Goal: Task Accomplishment & Management: Manage account settings

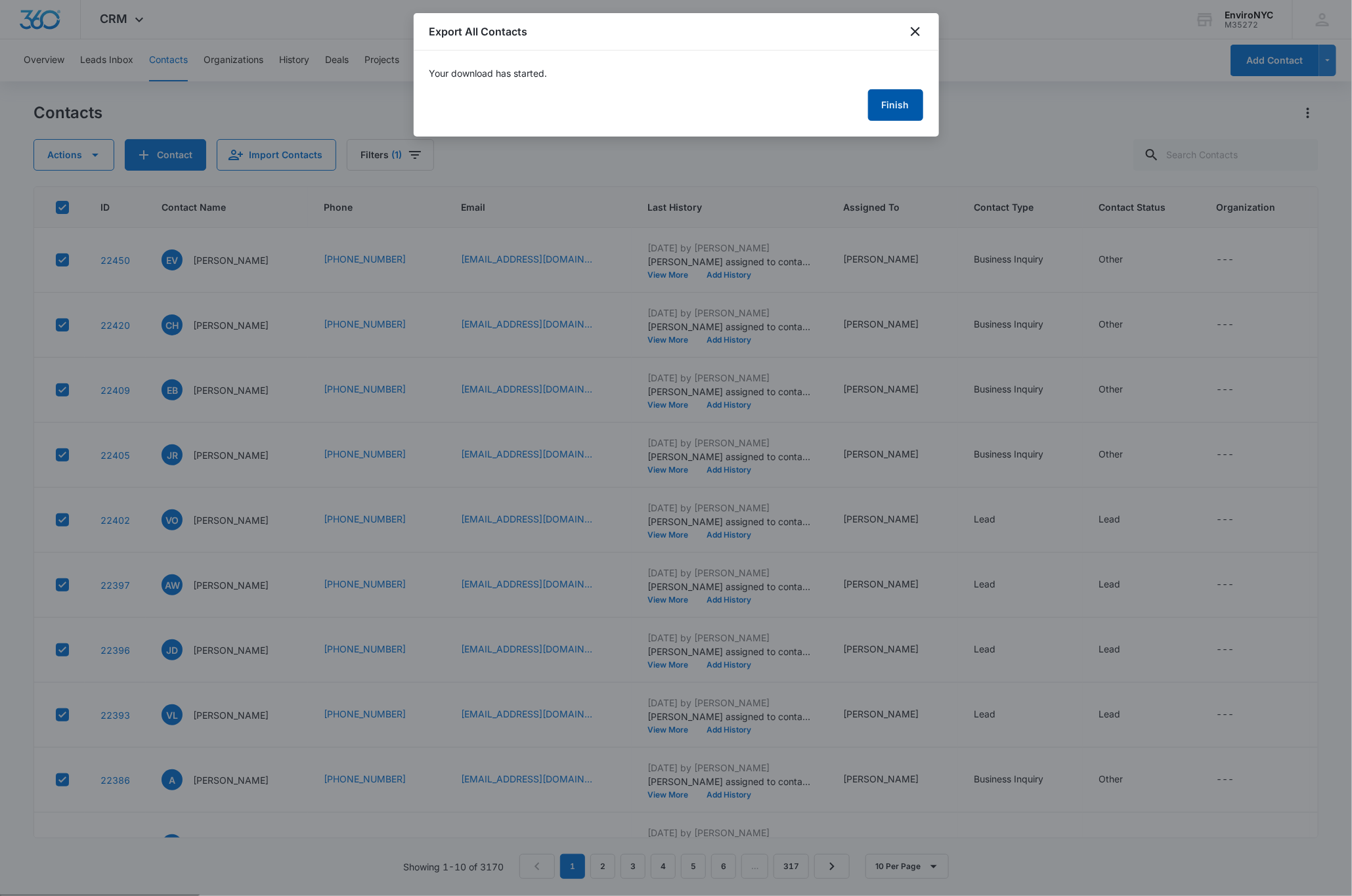
click at [901, 104] on button "Finish" at bounding box center [896, 104] width 56 height 31
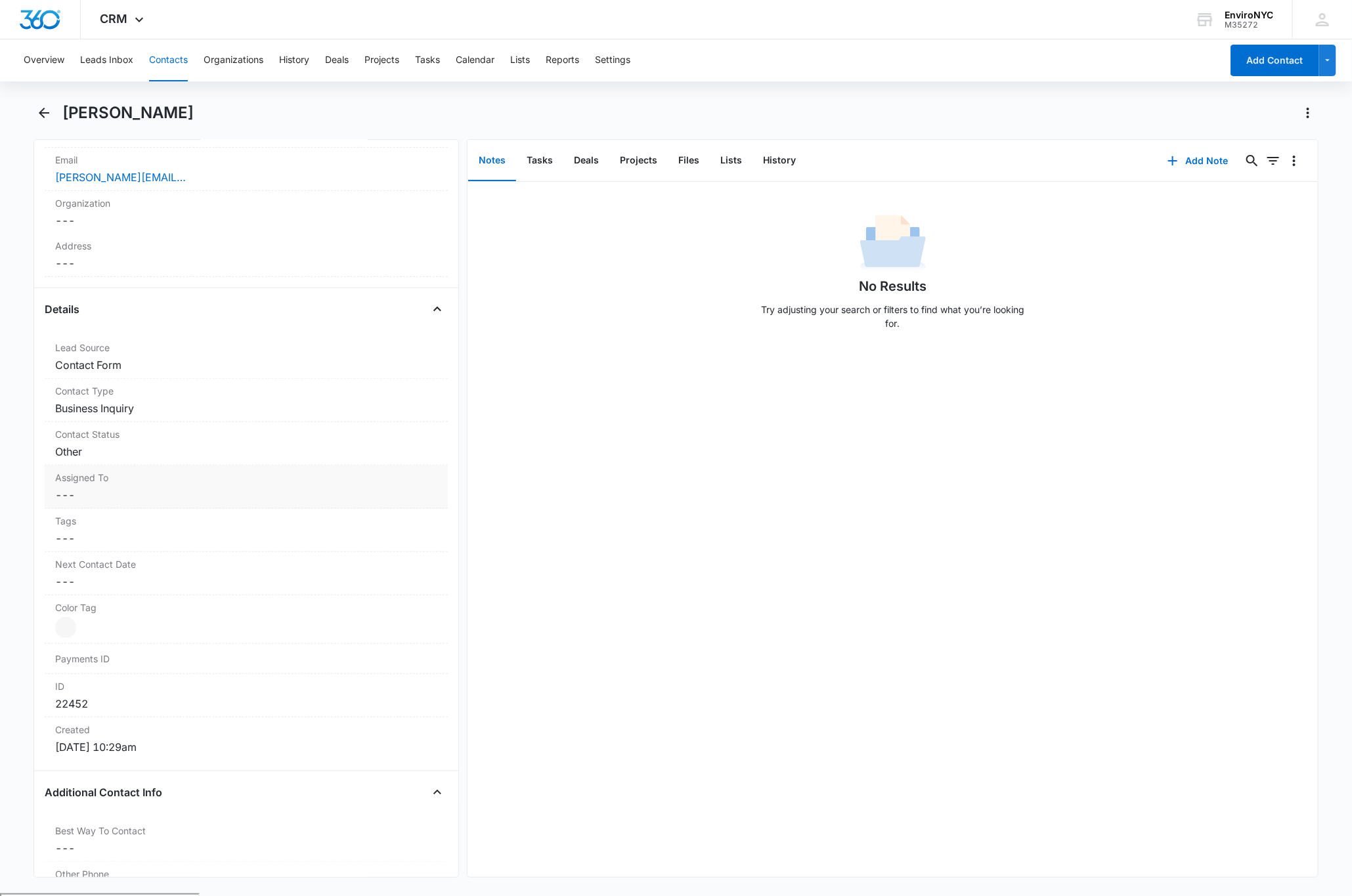
scroll to position [328, 0]
click at [142, 488] on label "Assigned To" at bounding box center [247, 487] width 382 height 14
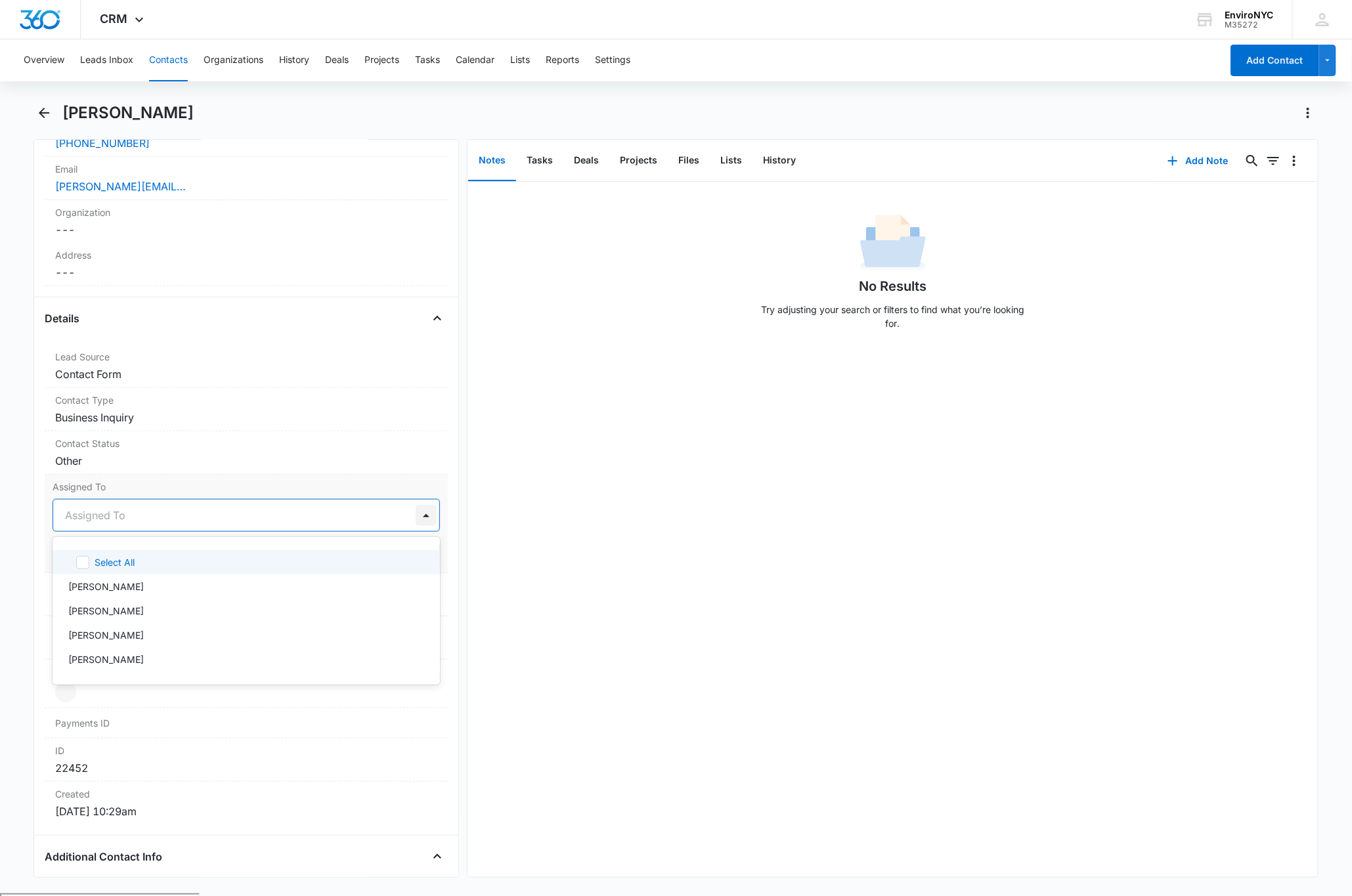
click at [415, 516] on div at bounding box center [426, 516] width 21 height 21
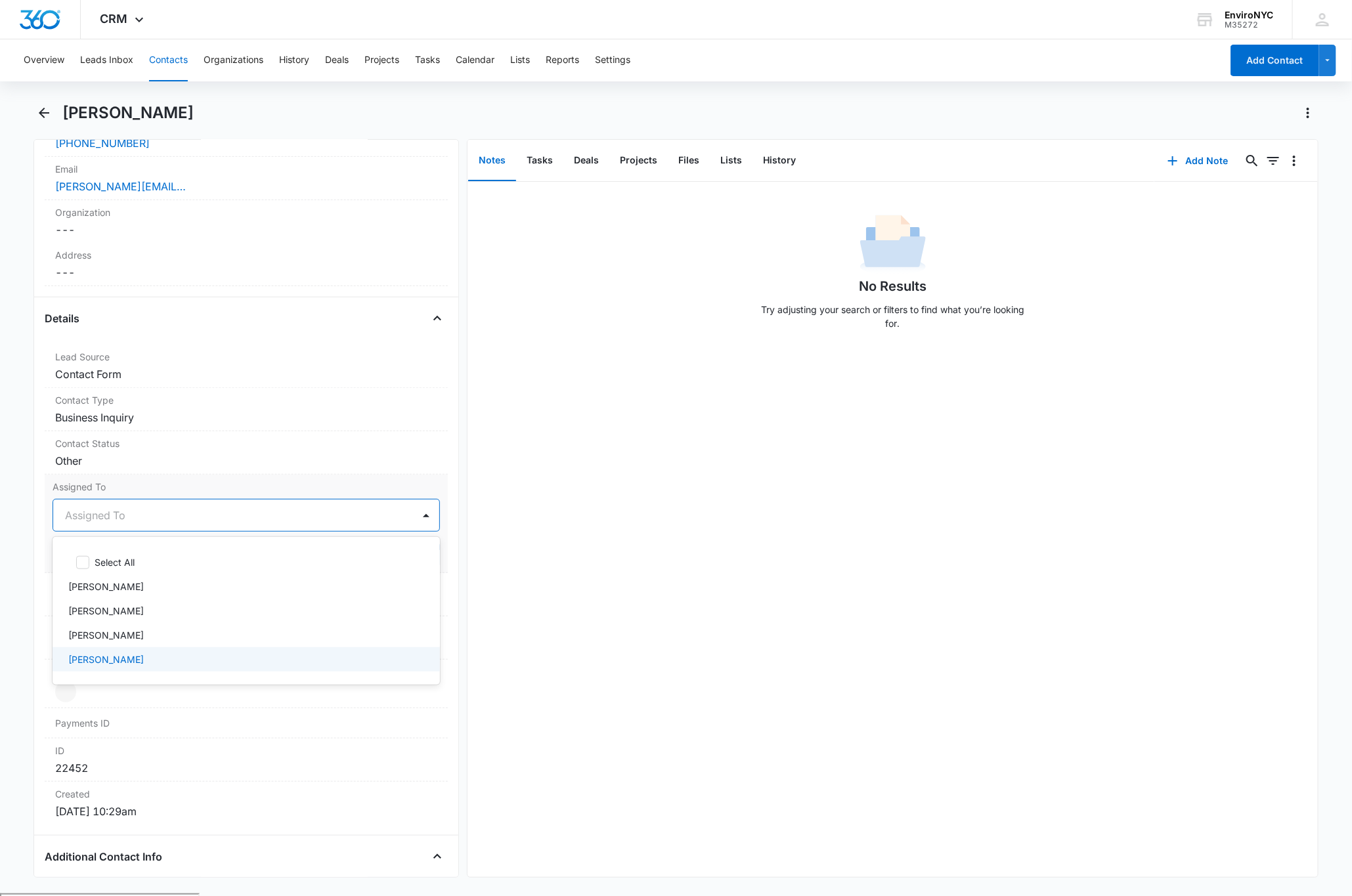
click at [129, 654] on div "[PERSON_NAME]" at bounding box center [246, 659] width 387 height 24
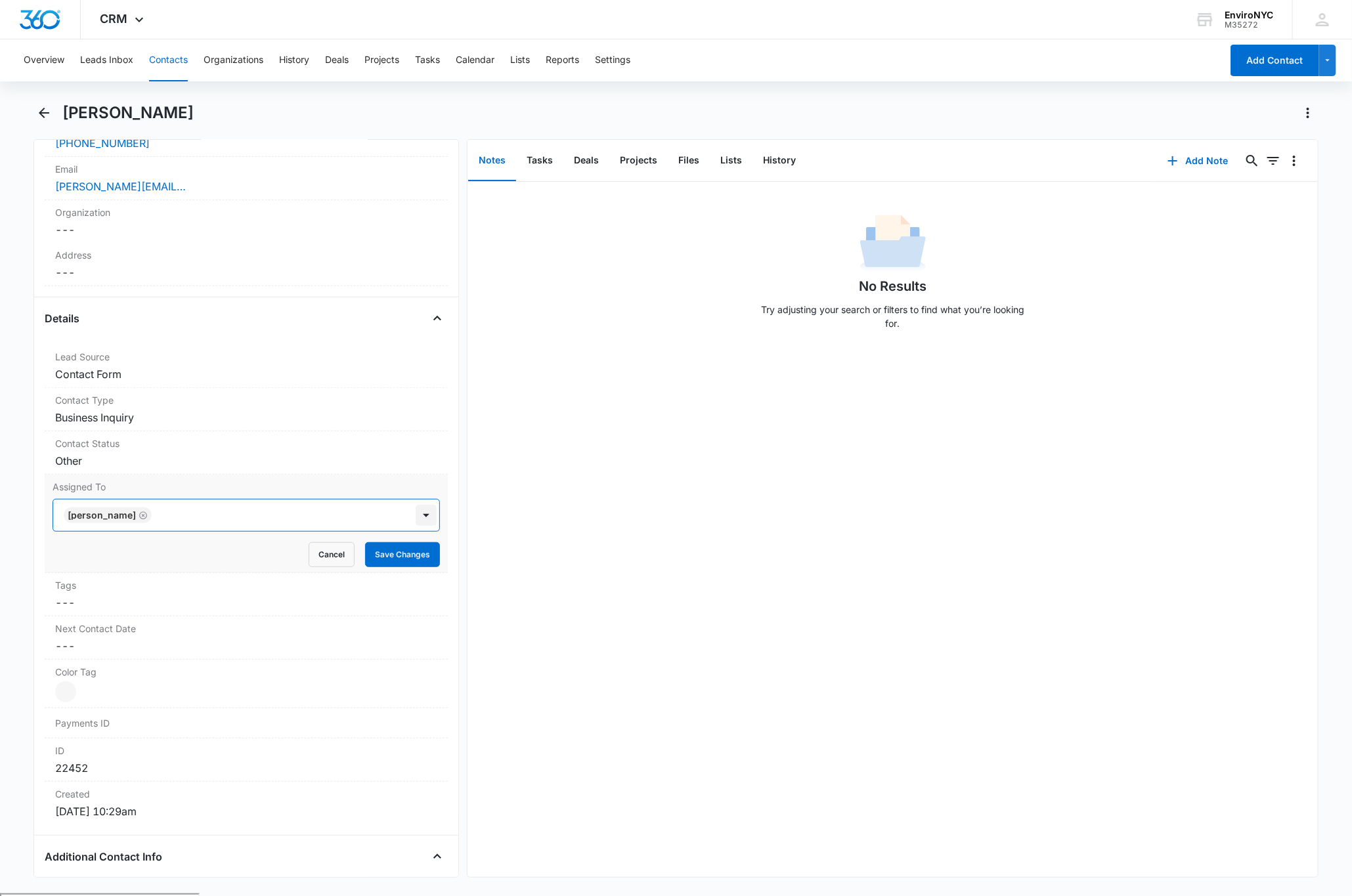
click at [415, 518] on div at bounding box center [426, 516] width 21 height 21
click at [390, 554] on button "Save Changes" at bounding box center [402, 554] width 75 height 25
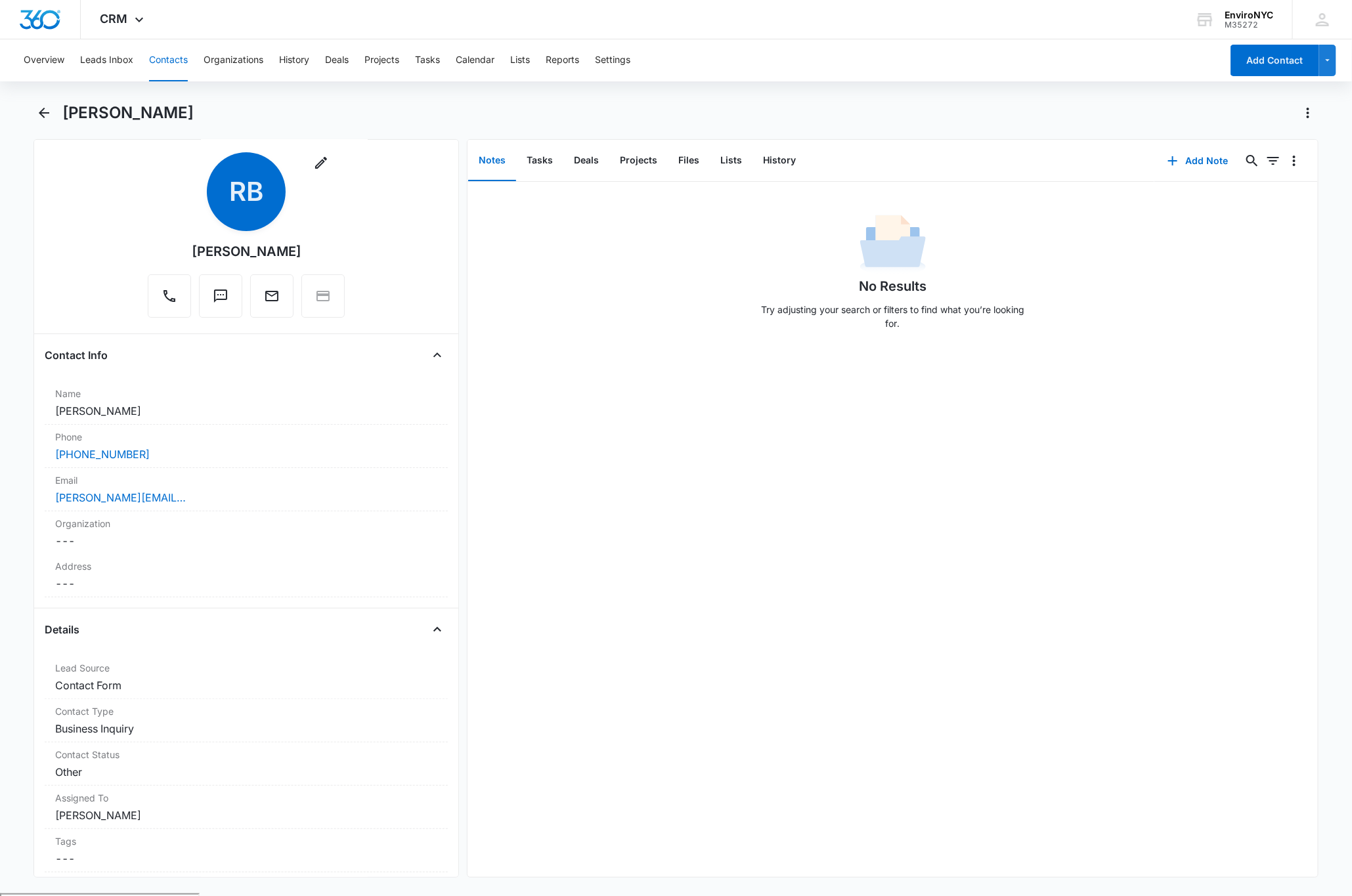
scroll to position [0, 0]
